Goal: Task Accomplishment & Management: Manage account settings

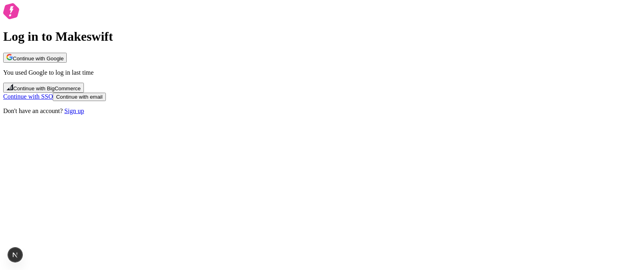
click at [67, 63] on button "Continue with Google" at bounding box center [35, 58] width 64 height 10
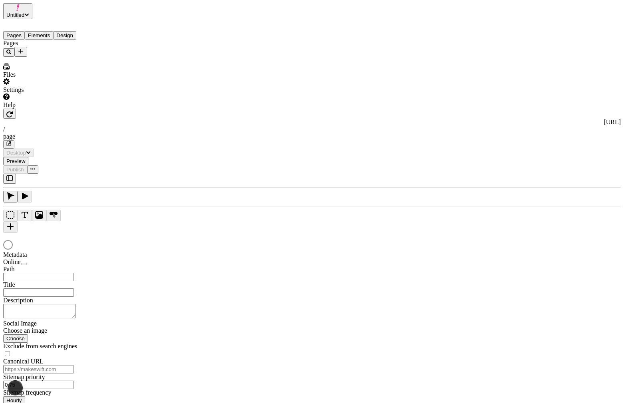
type input "/page"
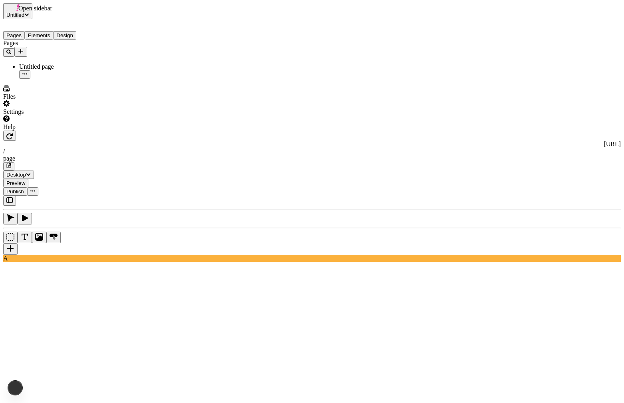
click at [10, 197] on icon "button" at bounding box center [9, 200] width 6 height 6
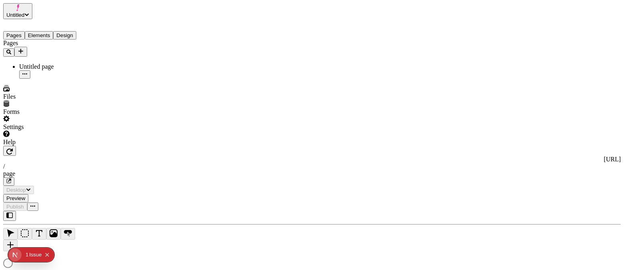
type input "/page"
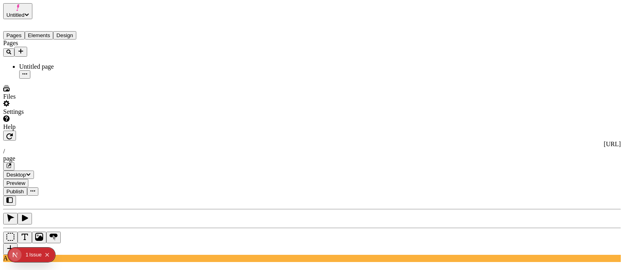
click at [32, 14] on button "Untitled" at bounding box center [17, 11] width 29 height 16
click at [49, 31] on button "Elements" at bounding box center [39, 35] width 29 height 8
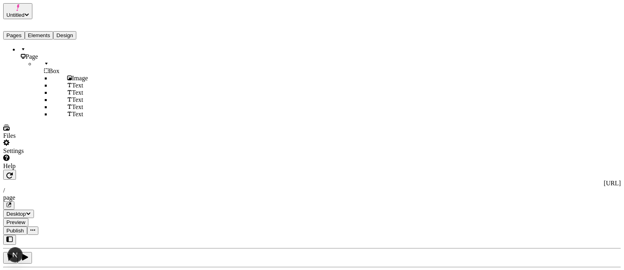
click at [74, 31] on button "Design" at bounding box center [64, 35] width 23 height 8
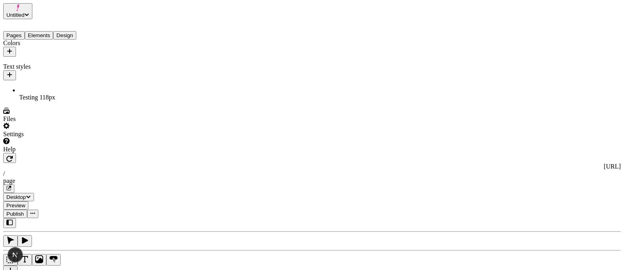
click at [52, 31] on button "Elements" at bounding box center [39, 35] width 29 height 8
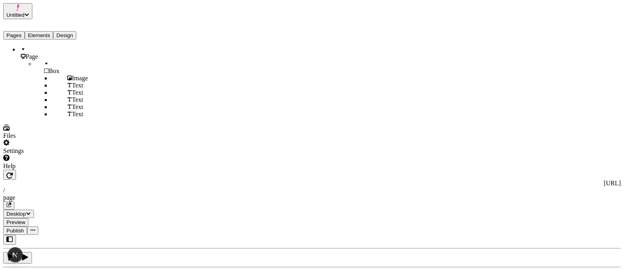
click at [20, 31] on button "Pages" at bounding box center [14, 35] width 22 height 8
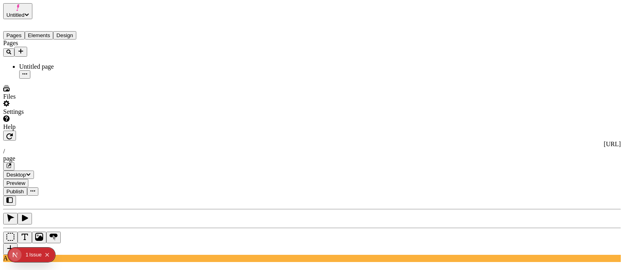
click at [50, 31] on button "Elements" at bounding box center [39, 35] width 29 height 8
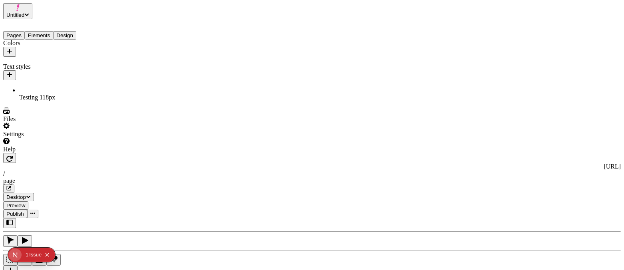
click at [76, 31] on button "Design" at bounding box center [64, 35] width 23 height 8
click at [52, 31] on button "Elements" at bounding box center [39, 35] width 29 height 8
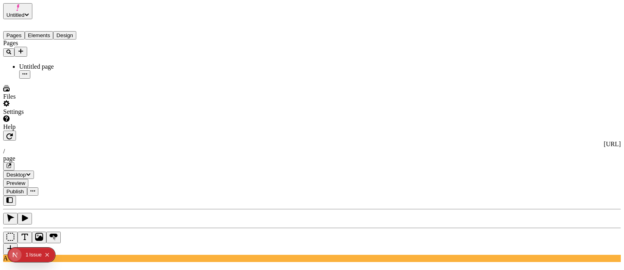
click at [22, 31] on button "Pages" at bounding box center [14, 35] width 22 height 8
click at [47, 31] on button "Elements" at bounding box center [39, 35] width 29 height 8
click at [24, 31] on button "Pages" at bounding box center [14, 35] width 22 height 8
click at [54, 31] on button "Elements" at bounding box center [39, 35] width 29 height 8
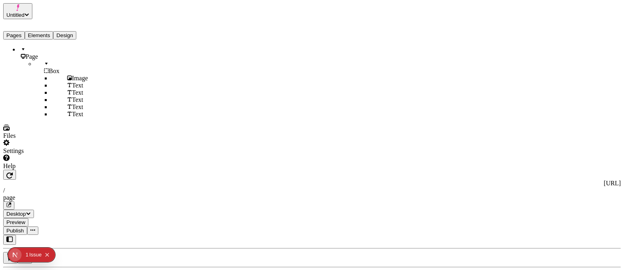
click at [76, 31] on button "Design" at bounding box center [64, 35] width 23 height 8
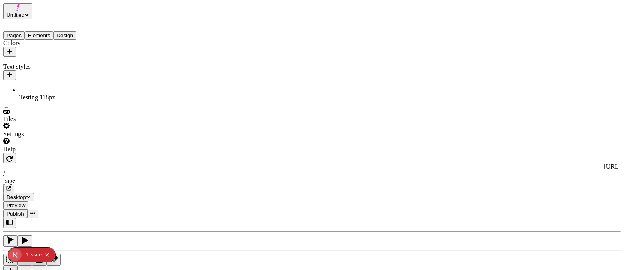
click at [24, 31] on button "Pages" at bounding box center [14, 35] width 22 height 8
click at [76, 31] on button "Design" at bounding box center [64, 35] width 23 height 8
click at [52, 31] on button "Elements" at bounding box center [39, 35] width 29 height 8
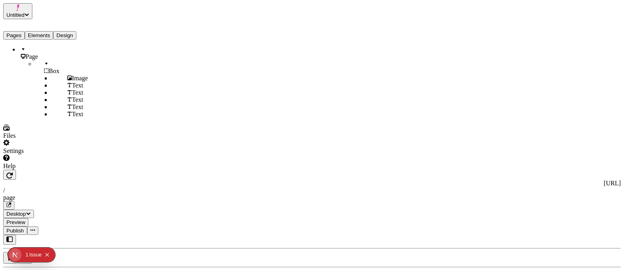
click at [17, 31] on button "Pages" at bounding box center [14, 35] width 22 height 8
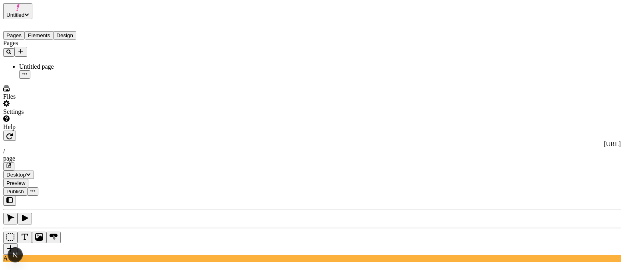
click at [48, 31] on button "Elements" at bounding box center [39, 35] width 29 height 8
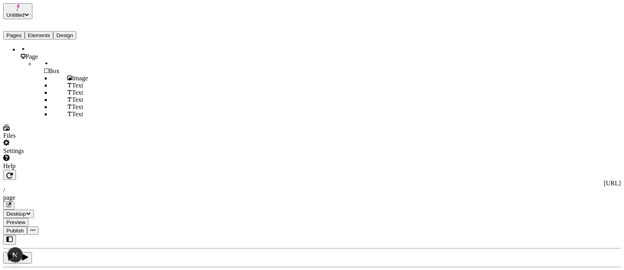
click at [76, 31] on button "Design" at bounding box center [64, 35] width 23 height 8
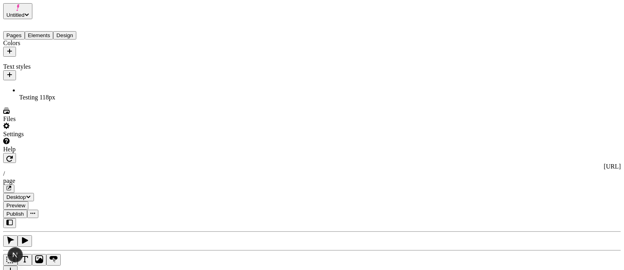
click at [54, 31] on button "Elements" at bounding box center [39, 35] width 29 height 8
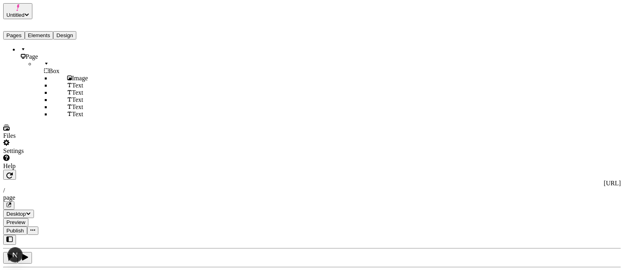
click at [18, 31] on button "Pages" at bounding box center [14, 35] width 22 height 8
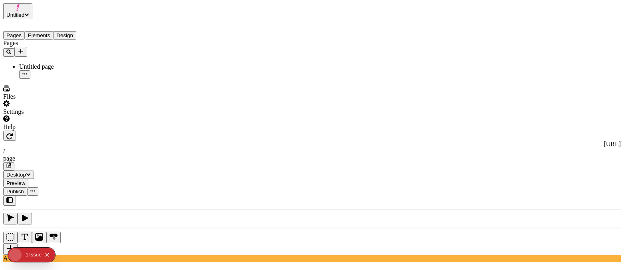
click at [76, 31] on button "Design" at bounding box center [64, 35] width 23 height 8
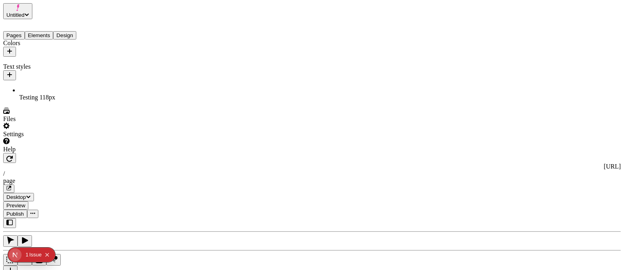
click at [18, 31] on button "Pages" at bounding box center [14, 35] width 22 height 8
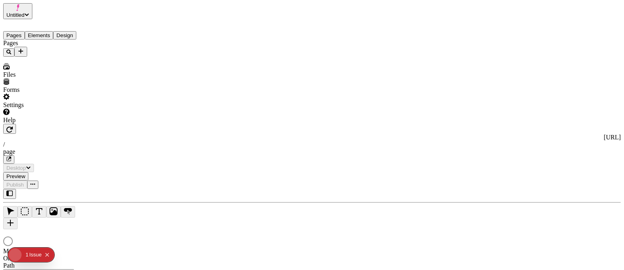
type input "/page"
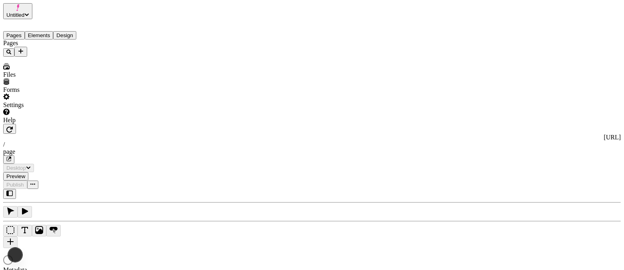
type input "/page"
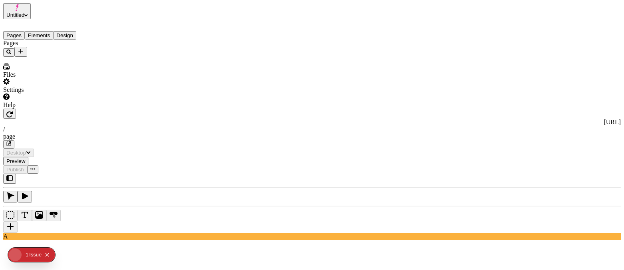
type input "/page"
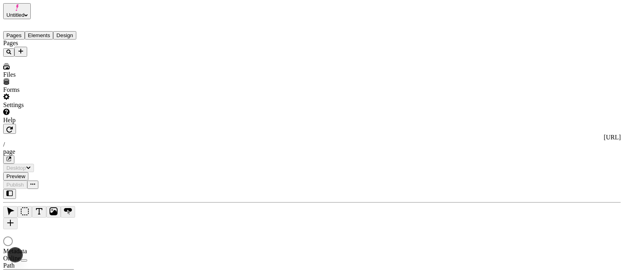
type input "/page"
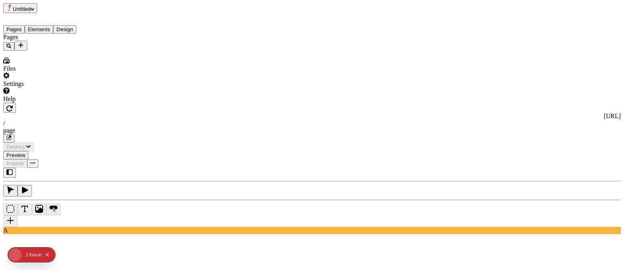
type input "/page"
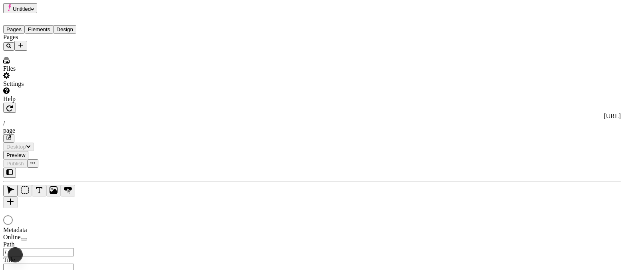
type input "/page"
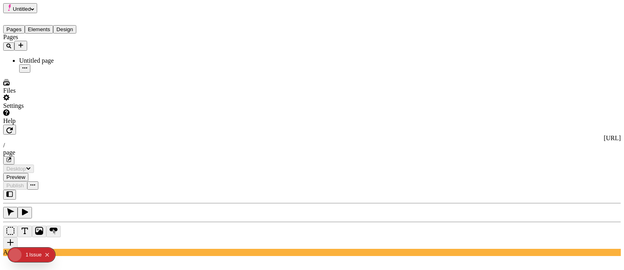
type input "/page"
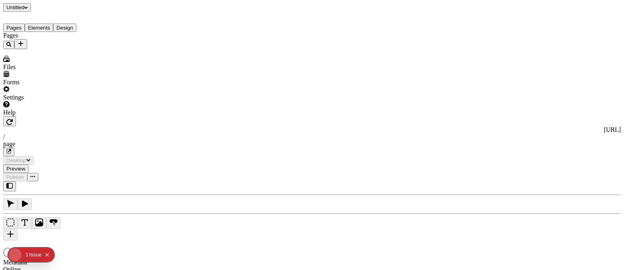
type input "/page"
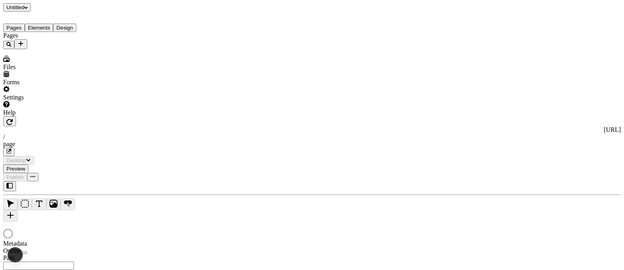
type input "/page"
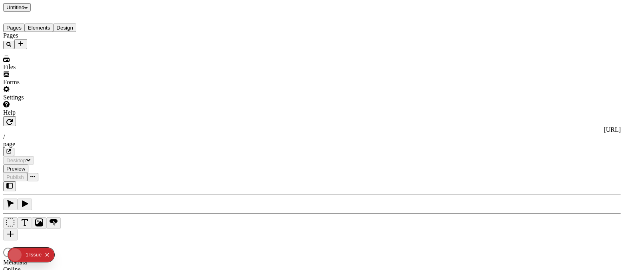
type input "/page"
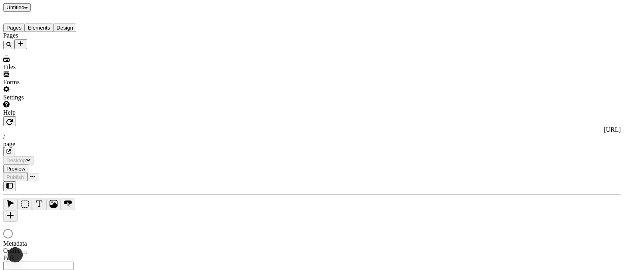
type input "/page"
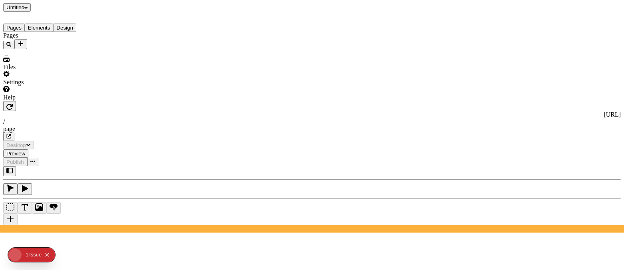
type input "/page"
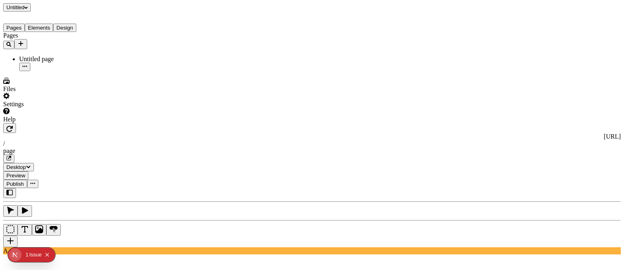
click at [24, 10] on span "Untitled" at bounding box center [15, 7] width 18 height 6
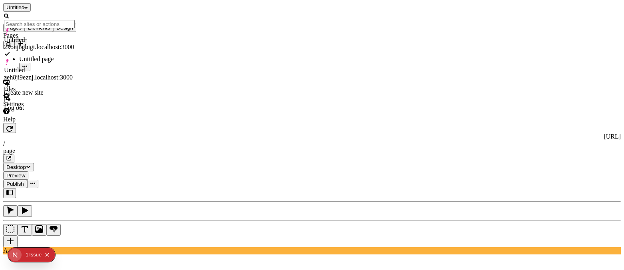
click at [23, 7] on span "Untitled" at bounding box center [15, 7] width 18 height 6
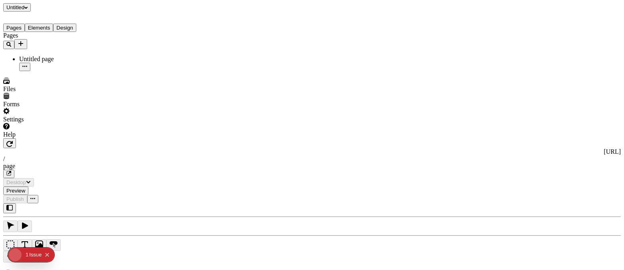
type input "/page"
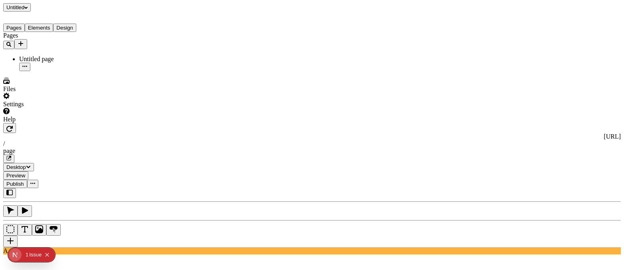
click at [24, 8] on span "Untitled" at bounding box center [15, 7] width 18 height 6
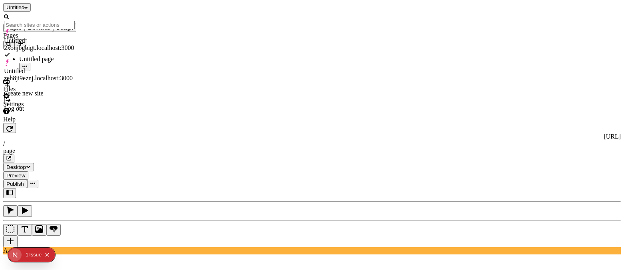
click at [24, 8] on span "Untitled" at bounding box center [15, 7] width 18 height 6
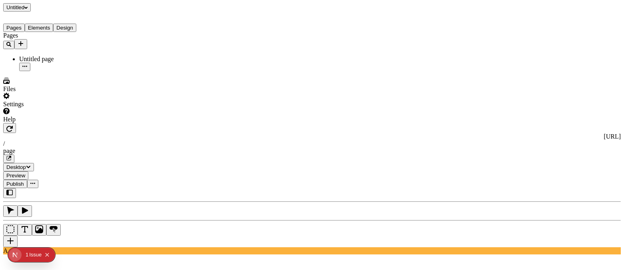
click at [28, 6] on span "Untitled" at bounding box center [16, 7] width 21 height 6
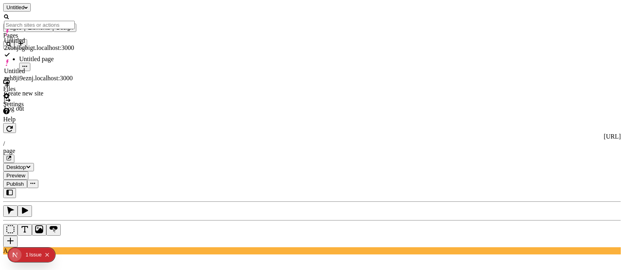
click at [28, 6] on span "Untitled" at bounding box center [16, 7] width 21 height 6
